Goal: Information Seeking & Learning: Find specific fact

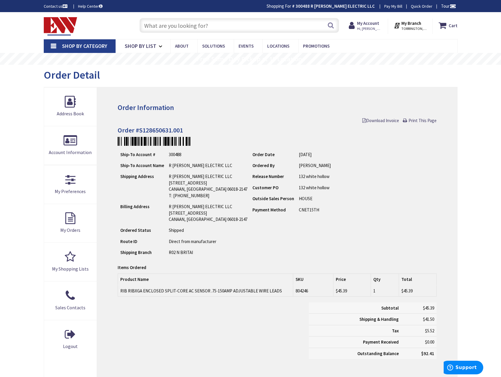
click at [207, 26] on input "text" at bounding box center [238, 25] width 199 height 15
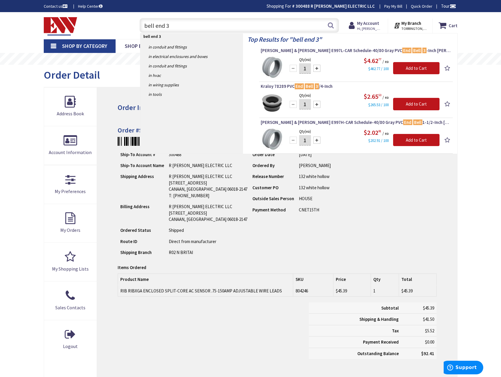
drag, startPoint x: 178, startPoint y: 26, endPoint x: 43, endPoint y: -3, distance: 137.8
click at [43, 0] on html "Accessibility Screen-Reader Guide, Feedback, and Issue Reporting | New window L…" at bounding box center [250, 264] width 501 height 529
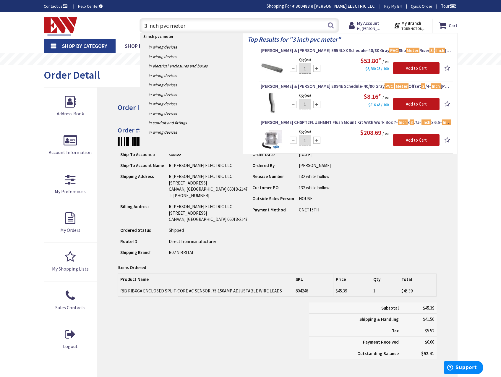
drag, startPoint x: 185, startPoint y: 25, endPoint x: 105, endPoint y: 14, distance: 80.1
click at [105, 14] on div "Skip to Content Toggle Nav 3 inch pvc meter 3 inch pvc meter Search Cart My Car…" at bounding box center [250, 25] width 443 height 27
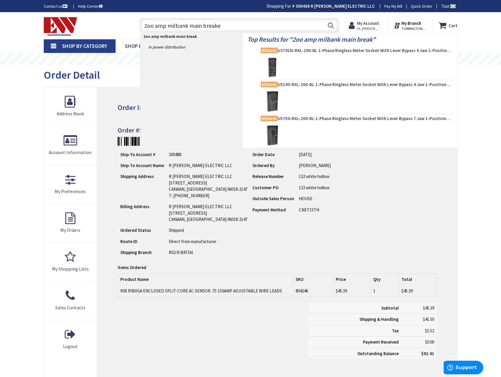
type input "2oo amp milbank main breaker"
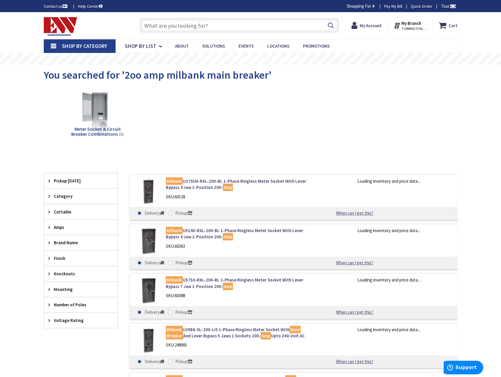
type input "[PERSON_NAME][GEOGRAPHIC_DATA]"
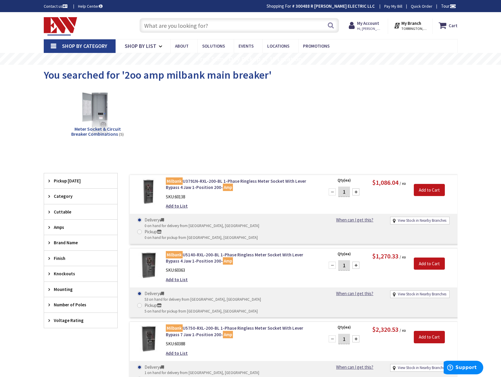
click at [213, 28] on input "text" at bounding box center [238, 25] width 199 height 15
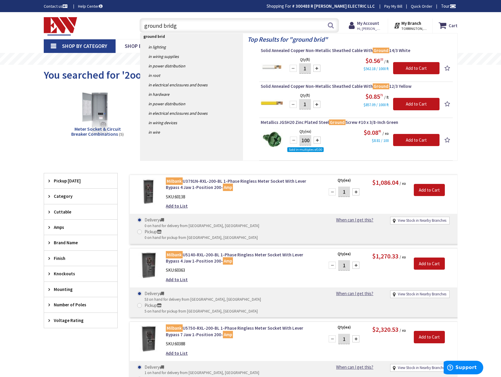
type input "ground bridge"
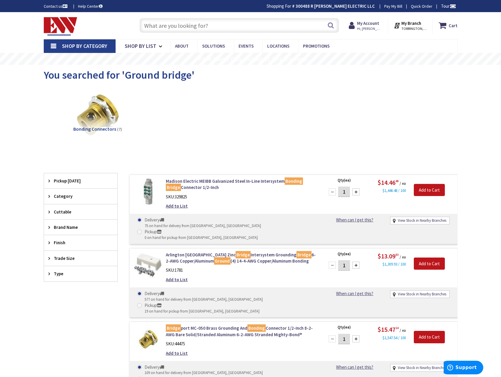
click at [199, 24] on input "text" at bounding box center [238, 25] width 199 height 15
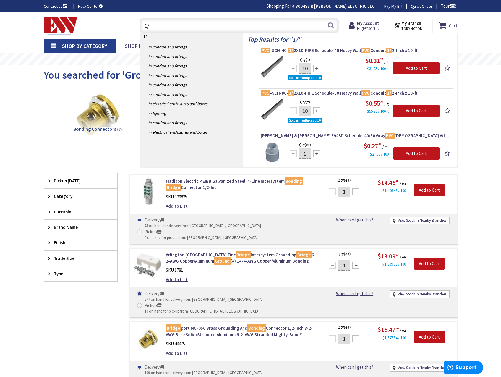
type input "1"
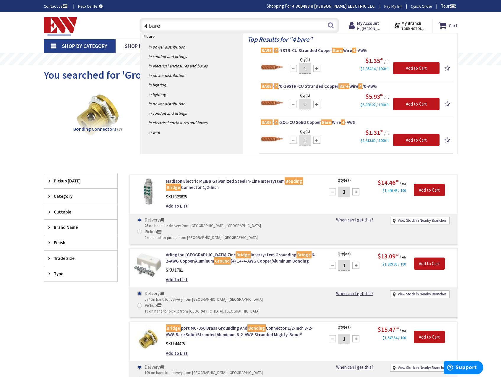
drag, startPoint x: 143, startPoint y: 22, endPoint x: 103, endPoint y: 20, distance: 39.9
click at [103, 20] on div "Toggle Nav 4 bare 4 bare Search Cart My Cart Close You have no items in your sh…" at bounding box center [250, 26] width 422 height 20
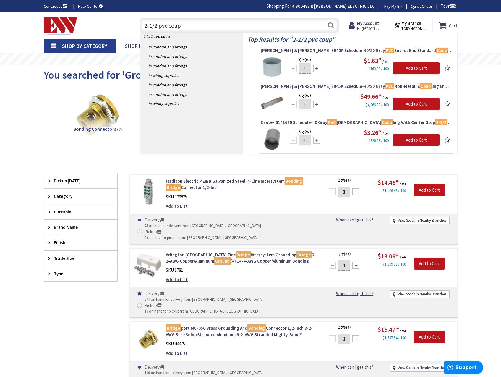
drag, startPoint x: 180, startPoint y: 22, endPoint x: 94, endPoint y: 15, distance: 86.0
click at [94, 15] on div "Skip to Content Toggle Nav 2-1/2 pvc coup 2-1/2 pvc coup Search Cart My Cart Cl…" at bounding box center [250, 25] width 443 height 27
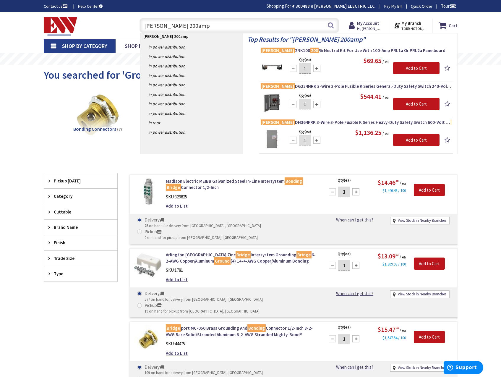
type input "eaton 200amp"
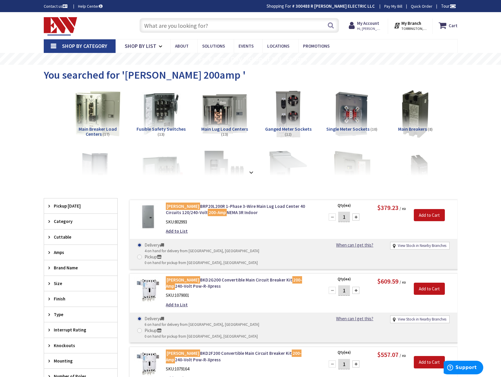
click at [172, 28] on input "text" at bounding box center [238, 25] width 199 height 15
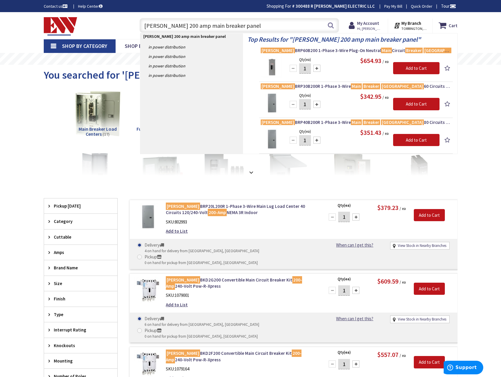
drag, startPoint x: 239, startPoint y: 26, endPoint x: 123, endPoint y: 25, distance: 115.5
click at [123, 25] on div "Toggle Nav eaton 200 amp main breaker panel eaton 200 amp main breaker panel Se…" at bounding box center [250, 26] width 422 height 20
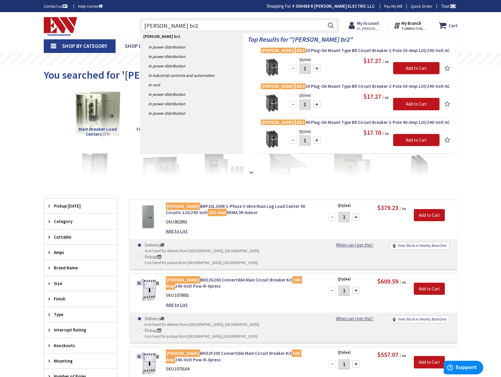
drag, startPoint x: 177, startPoint y: 23, endPoint x: 74, endPoint y: 7, distance: 105.0
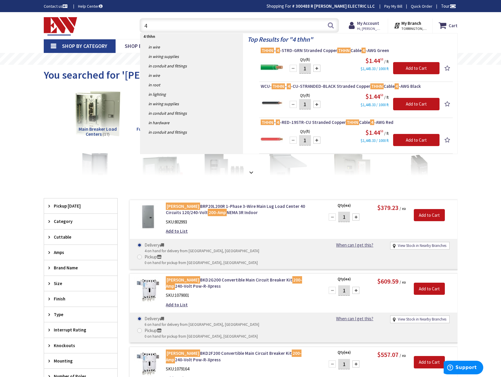
type input "4"
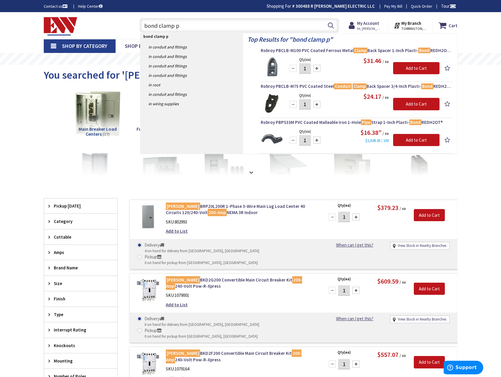
type input "bond clamp"
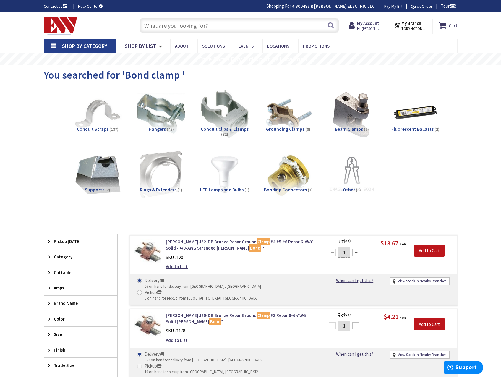
click at [285, 117] on img at bounding box center [287, 113] width 53 height 53
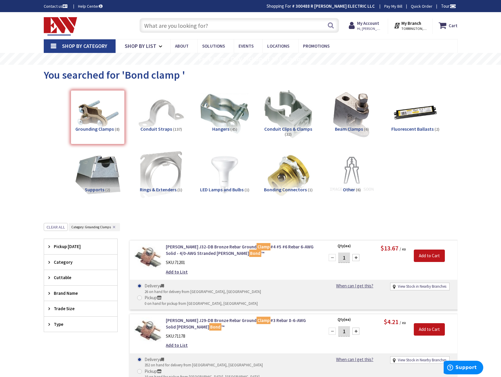
click at [168, 26] on input "text" at bounding box center [238, 25] width 199 height 15
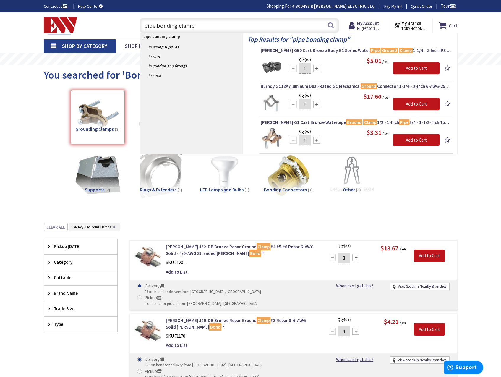
drag, startPoint x: 197, startPoint y: 24, endPoint x: 112, endPoint y: 10, distance: 86.5
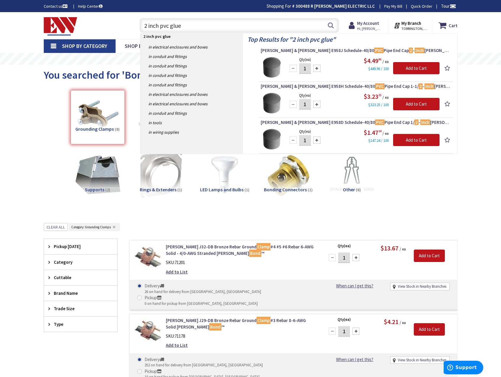
drag, startPoint x: 182, startPoint y: 28, endPoint x: 37, endPoint y: 34, distance: 144.8
click at [37, 34] on div "Skip to Content Toggle Nav 2 inch pvc glue 2 inch pvc glue Search Cart My Cart …" at bounding box center [250, 25] width 443 height 27
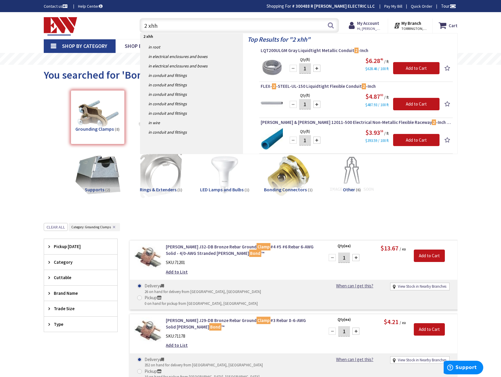
type input "2 xhhw"
